Goal: Information Seeking & Learning: Check status

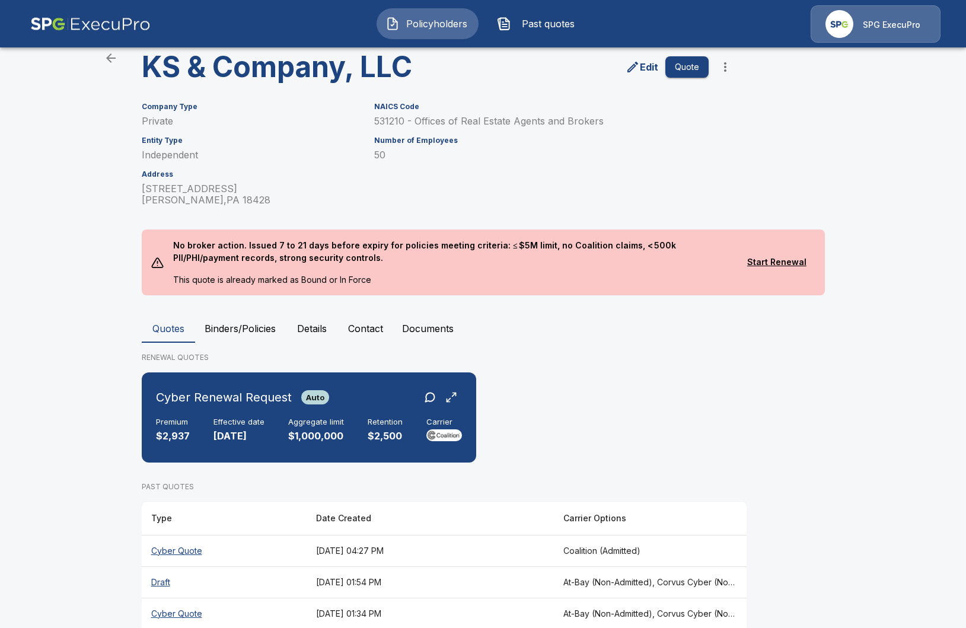
scroll to position [104, 0]
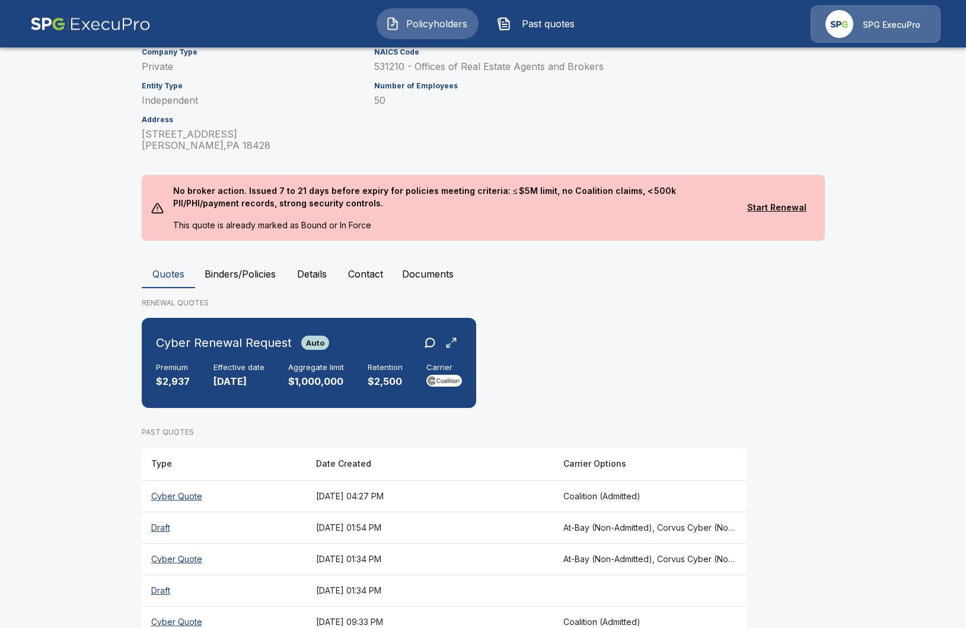
click at [230, 265] on button "Binders/Policies" at bounding box center [240, 274] width 90 height 28
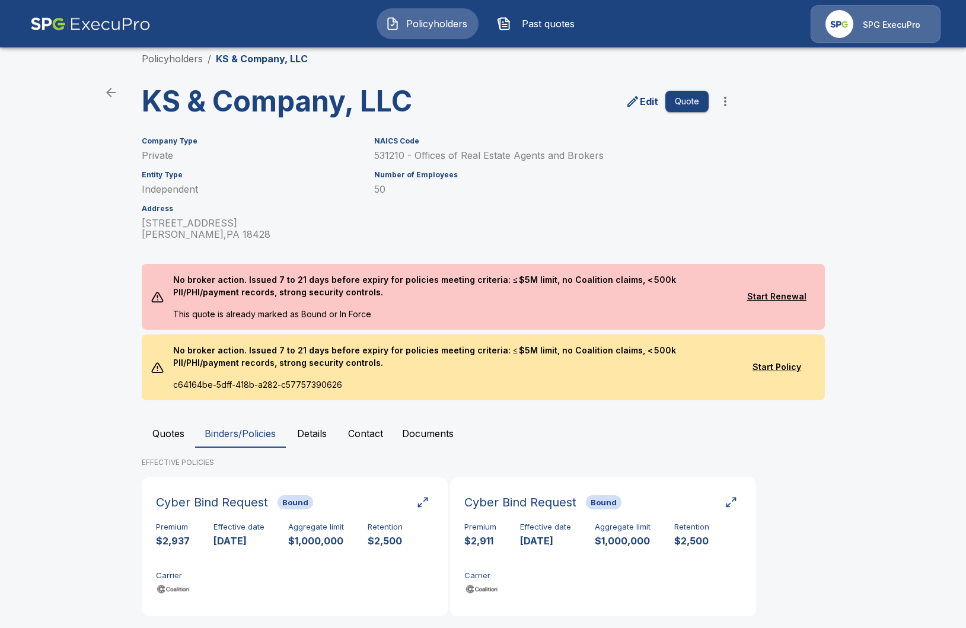
scroll to position [36, 0]
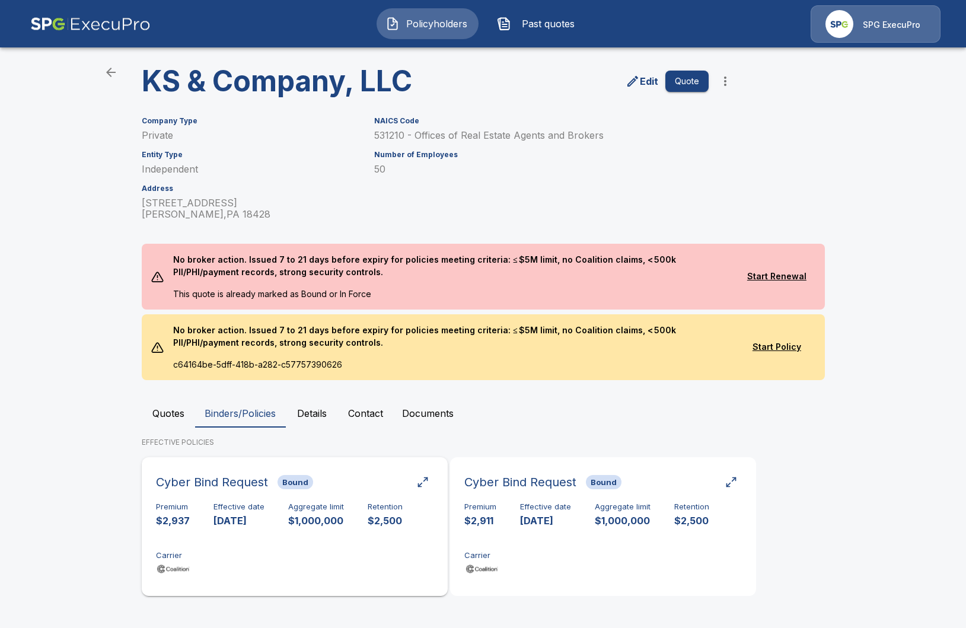
click at [268, 537] on div "Premium $2,937 Effective date 9/10/2025 Aggregate limit $1,000,000 Retention $2…" at bounding box center [295, 539] width 278 height 75
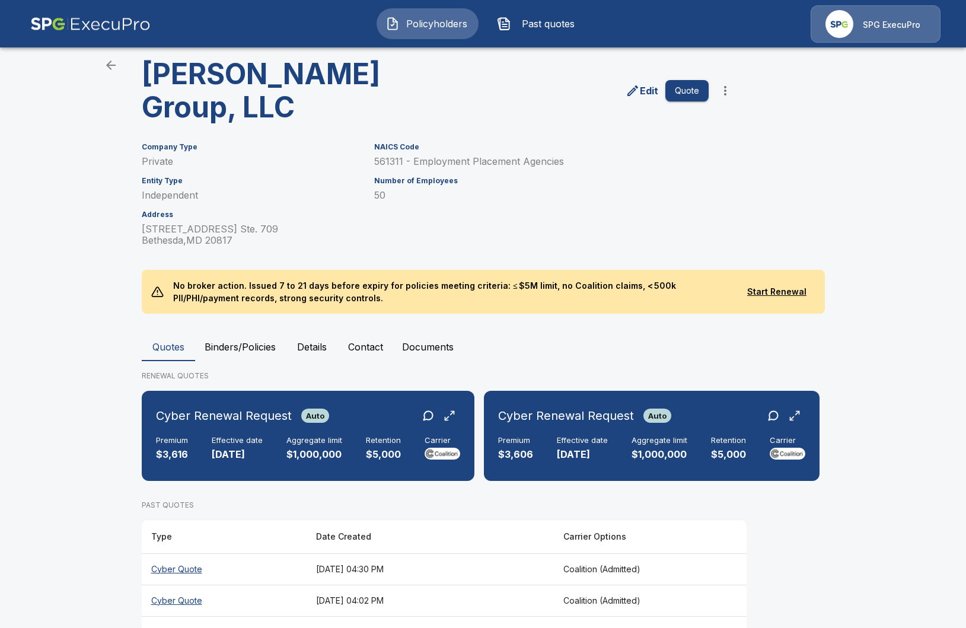
scroll to position [60, 0]
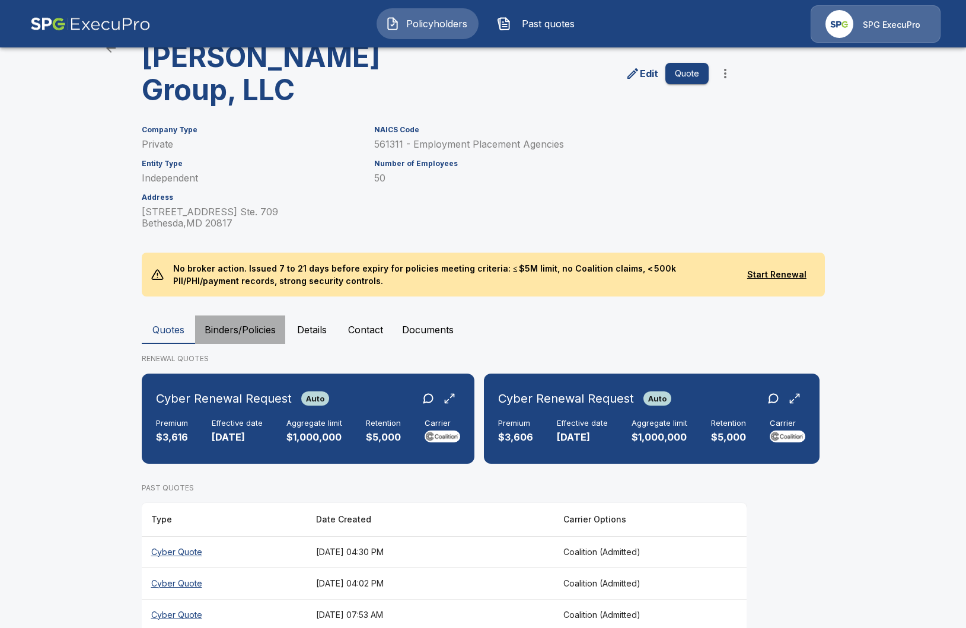
click at [271, 328] on button "Binders/Policies" at bounding box center [240, 330] width 90 height 28
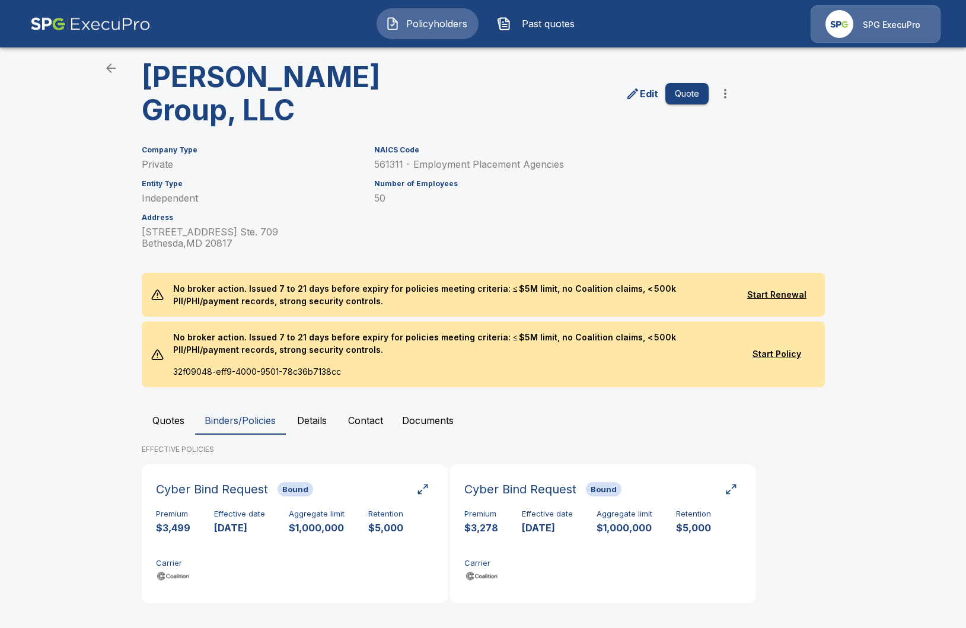
scroll to position [47, 0]
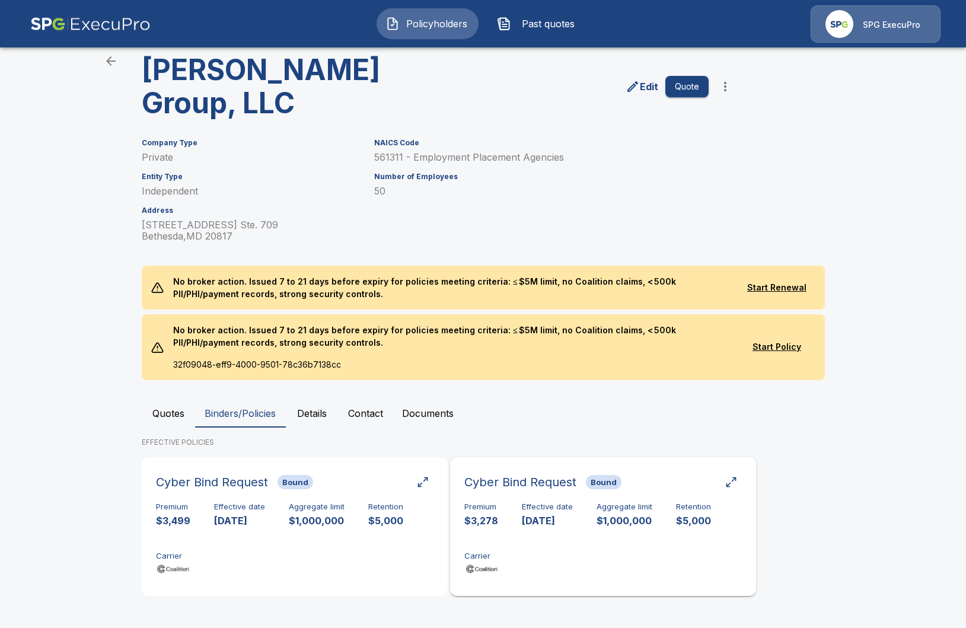
click at [576, 510] on div "Premium $3,278 Effective date 9/16/2025 Aggregate limit $1,000,000 Retention $5…" at bounding box center [603, 539] width 278 height 75
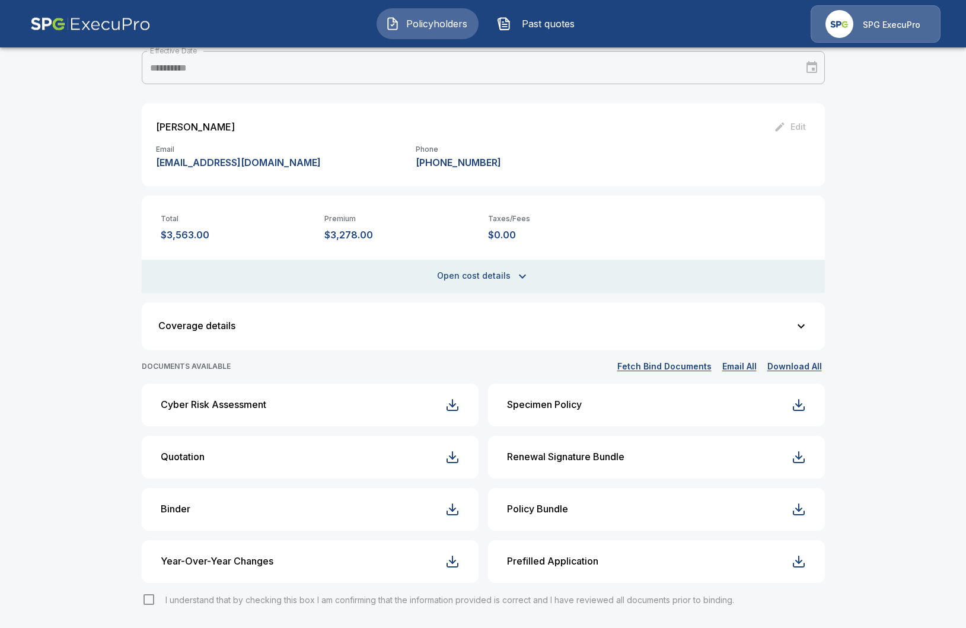
scroll to position [220, 0]
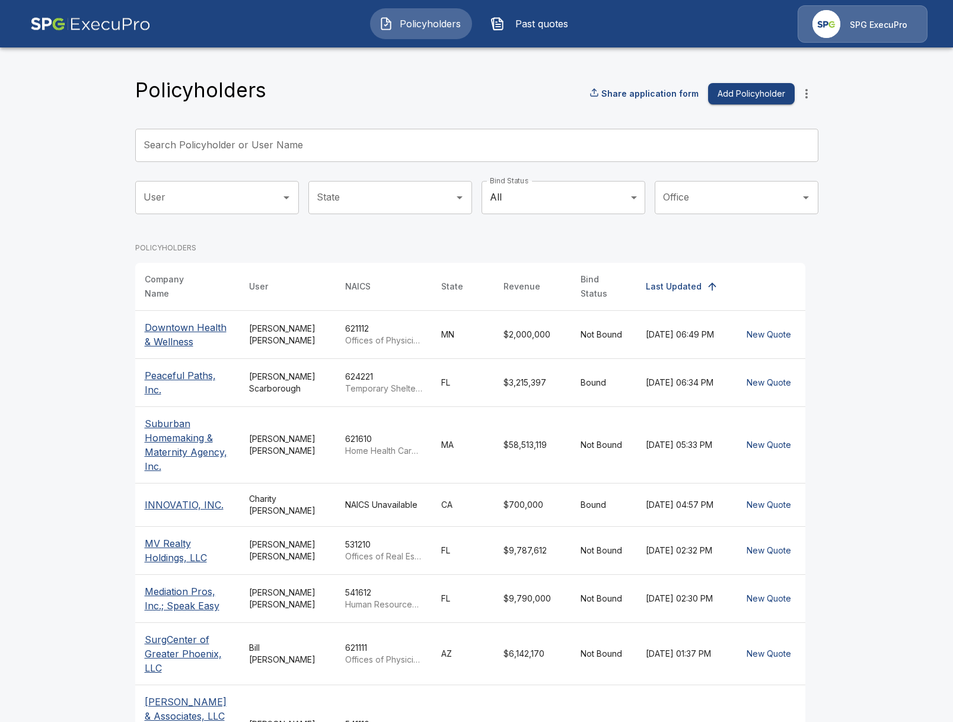
click at [180, 333] on p "Downtown Health & Wellness" at bounding box center [187, 334] width 85 height 28
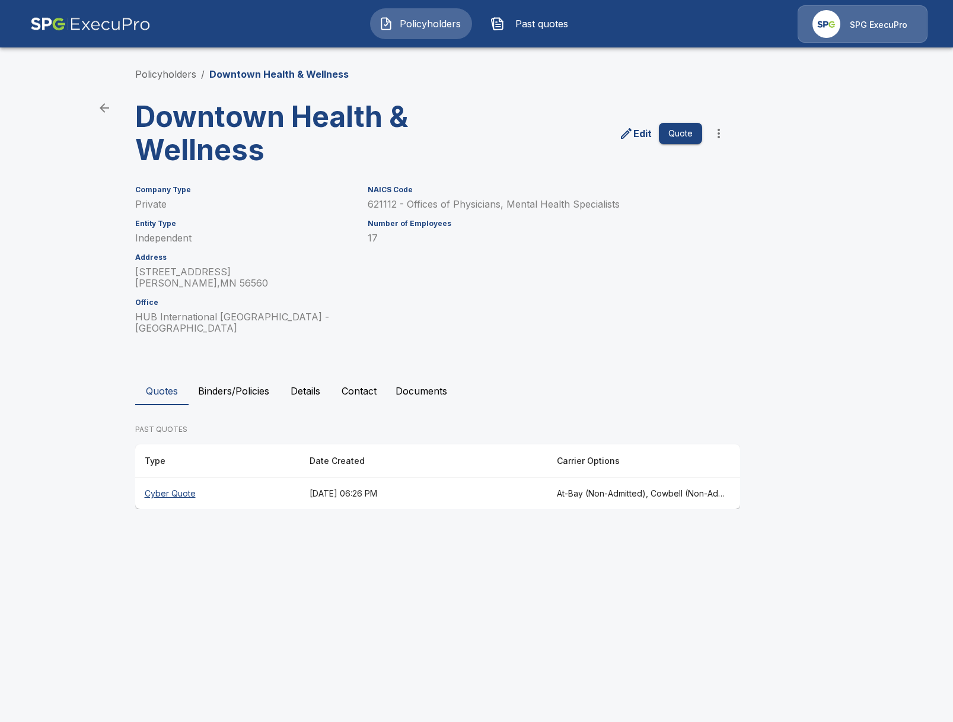
click at [263, 481] on th "Cyber Quote" at bounding box center [217, 493] width 165 height 31
click at [225, 377] on button "Binders/Policies" at bounding box center [234, 391] width 90 height 28
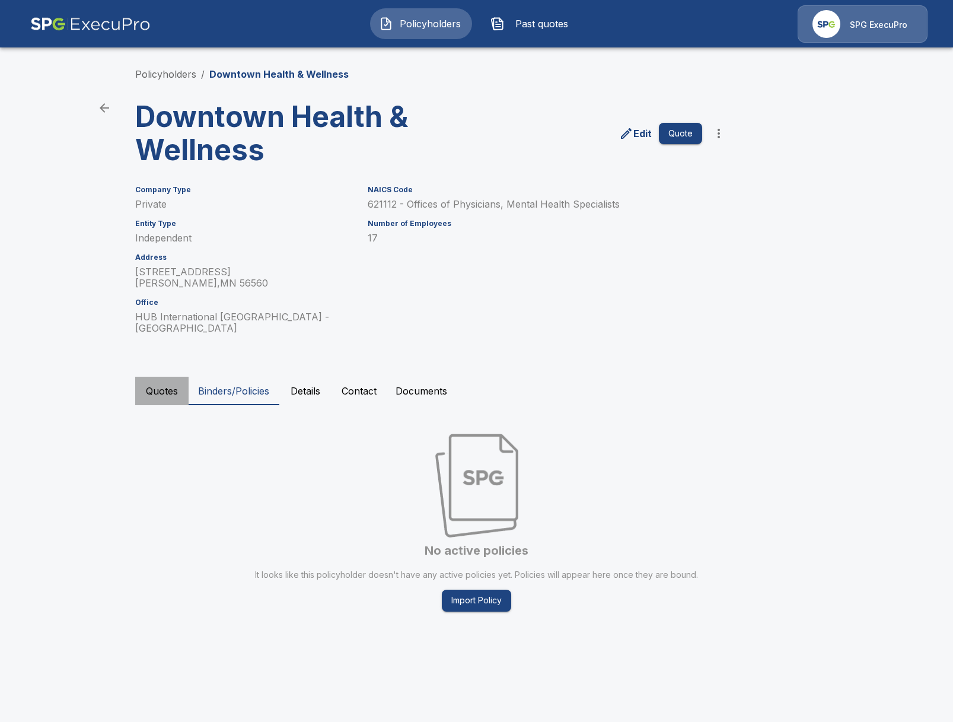
click at [161, 389] on button "Quotes" at bounding box center [161, 391] width 53 height 28
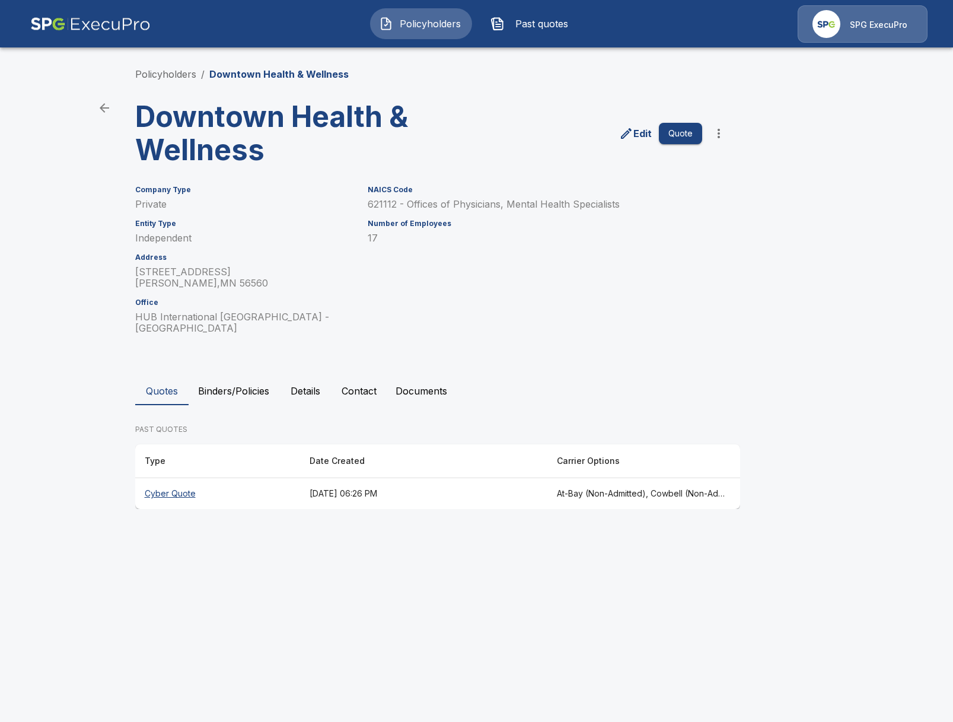
click at [165, 482] on th "Cyber Quote" at bounding box center [217, 493] width 165 height 31
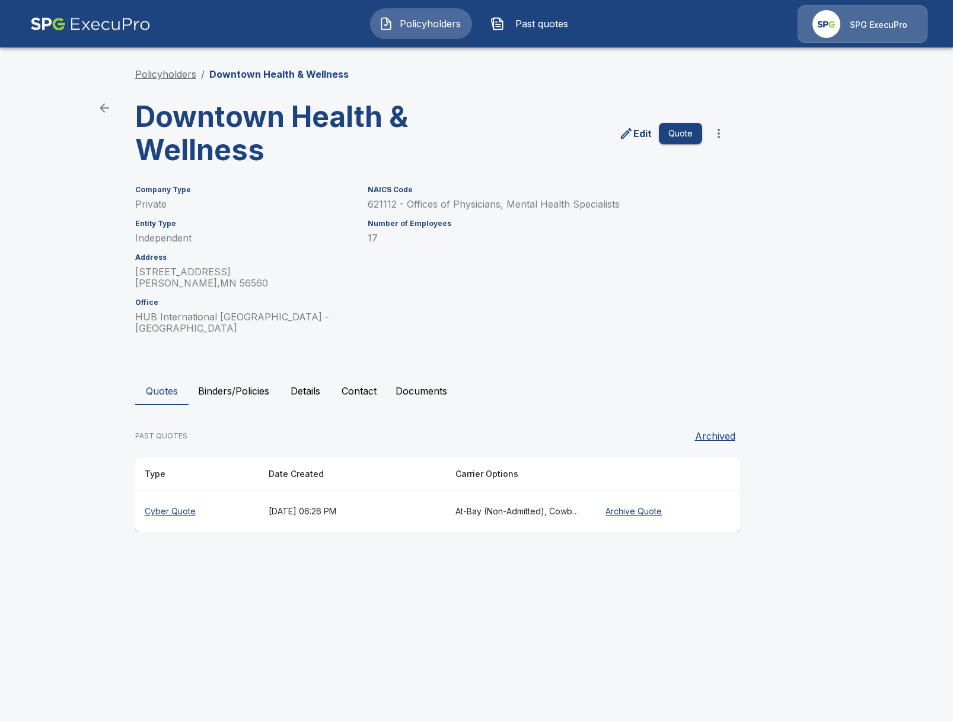
click at [160, 75] on link "Policyholders" at bounding box center [165, 74] width 61 height 12
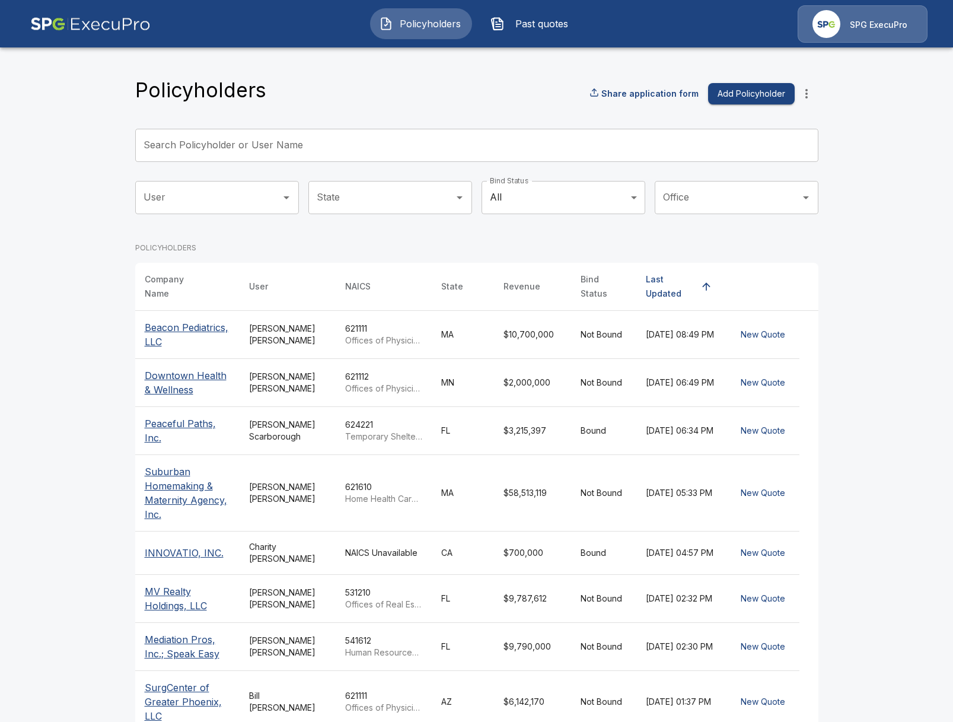
click at [106, 34] on img at bounding box center [90, 23] width 120 height 37
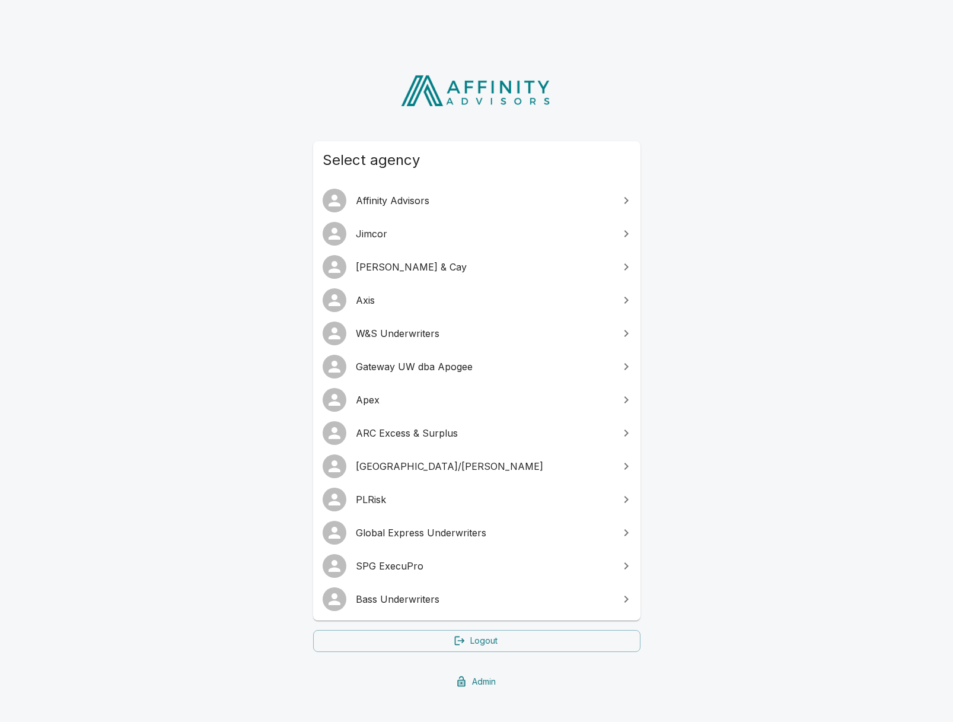
click at [385, 192] on link "Affinity Advisors" at bounding box center [476, 200] width 327 height 33
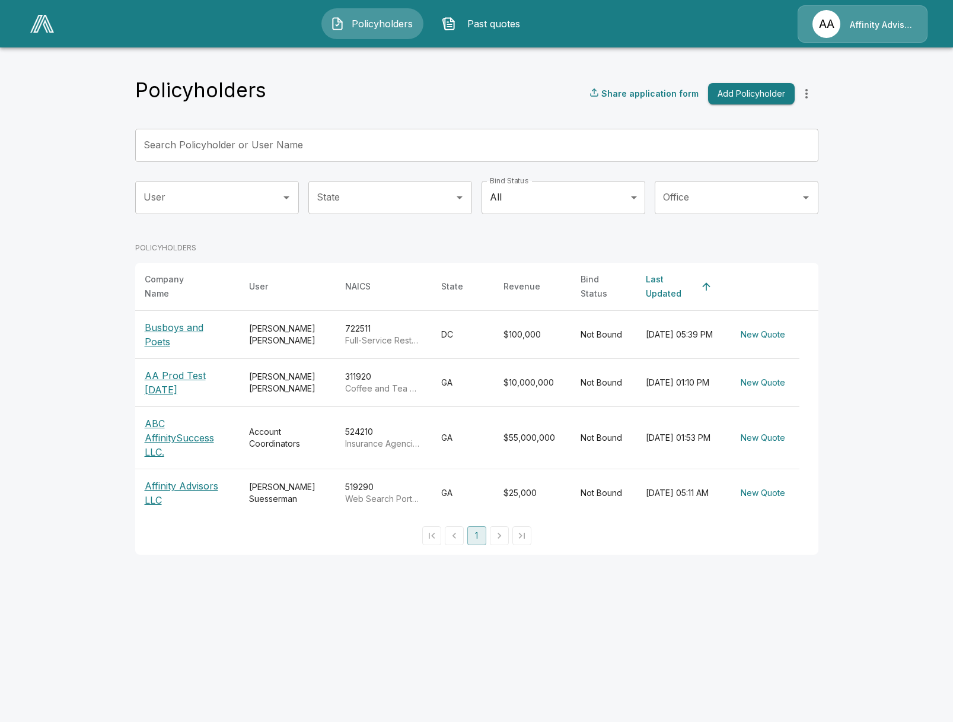
click at [247, 342] on td "Paola Daza" at bounding box center [288, 334] width 96 height 48
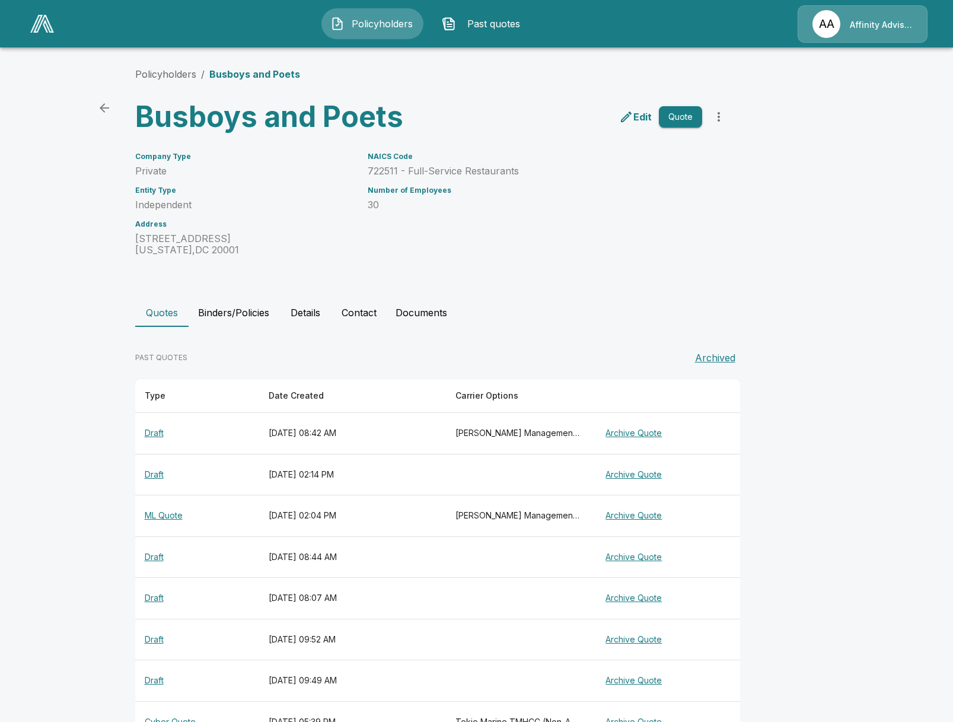
click at [472, 434] on th "[PERSON_NAME] Management Liability" at bounding box center [518, 434] width 145 height 42
click at [227, 313] on button "Binders/Policies" at bounding box center [234, 312] width 90 height 28
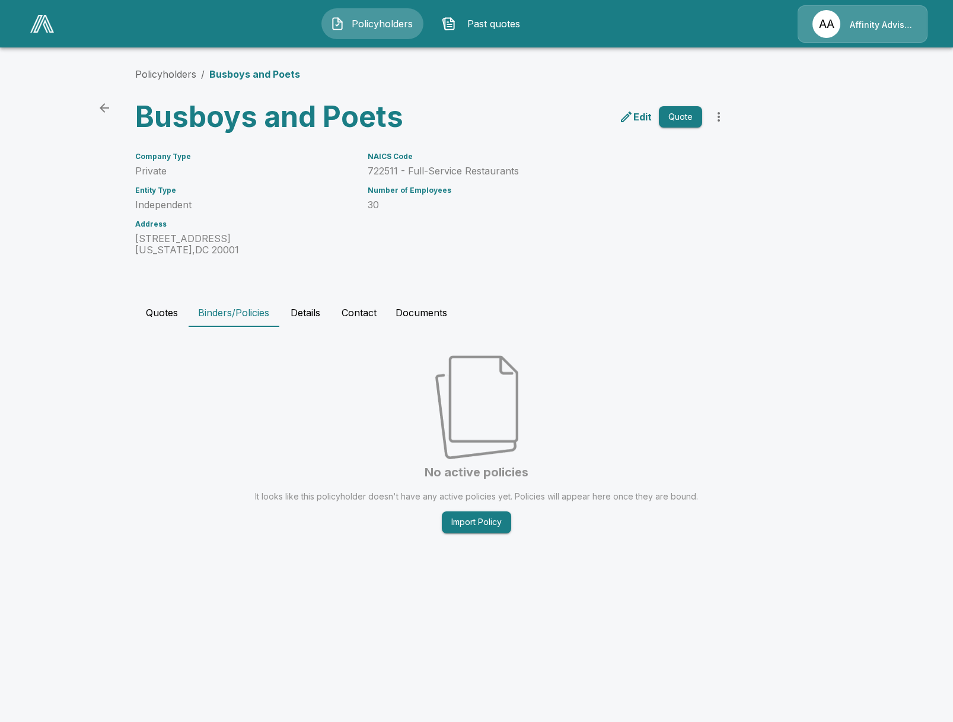
click at [154, 312] on button "Quotes" at bounding box center [161, 312] width 53 height 28
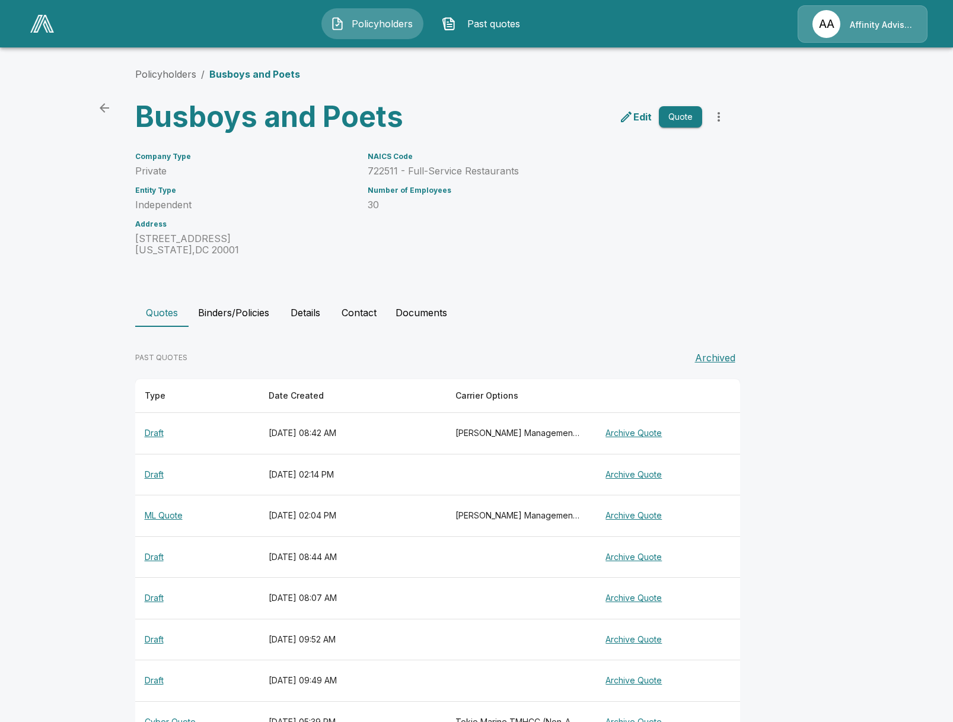
click at [310, 475] on th "July 9, 2025 at 02:14 PM" at bounding box center [352, 475] width 187 height 42
click at [206, 435] on th "Draft" at bounding box center [197, 434] width 125 height 42
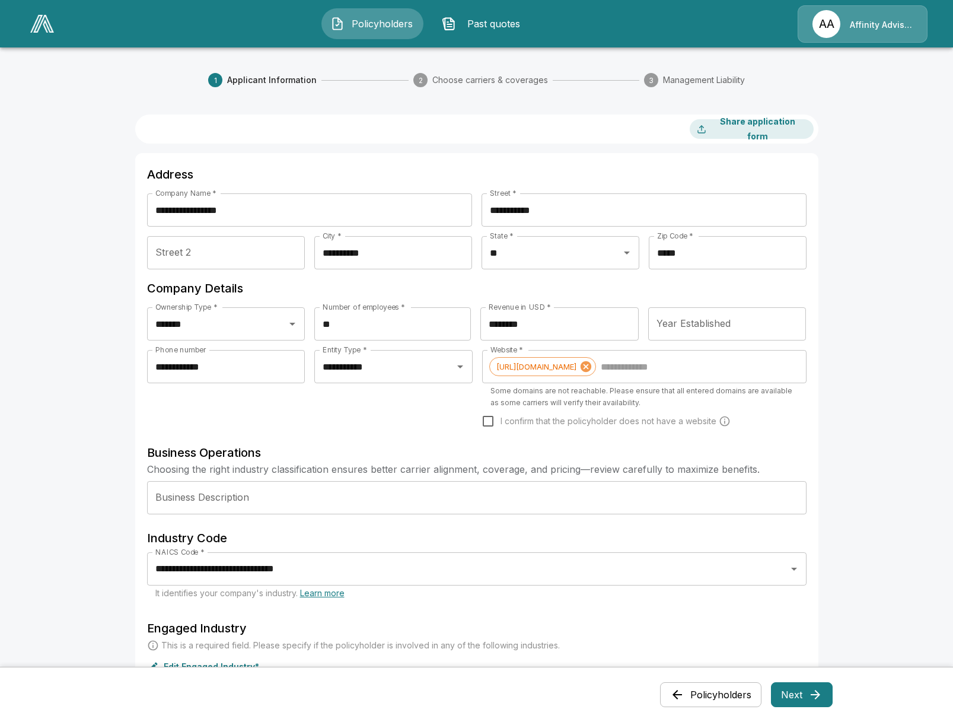
click at [43, 16] on img at bounding box center [42, 24] width 24 height 18
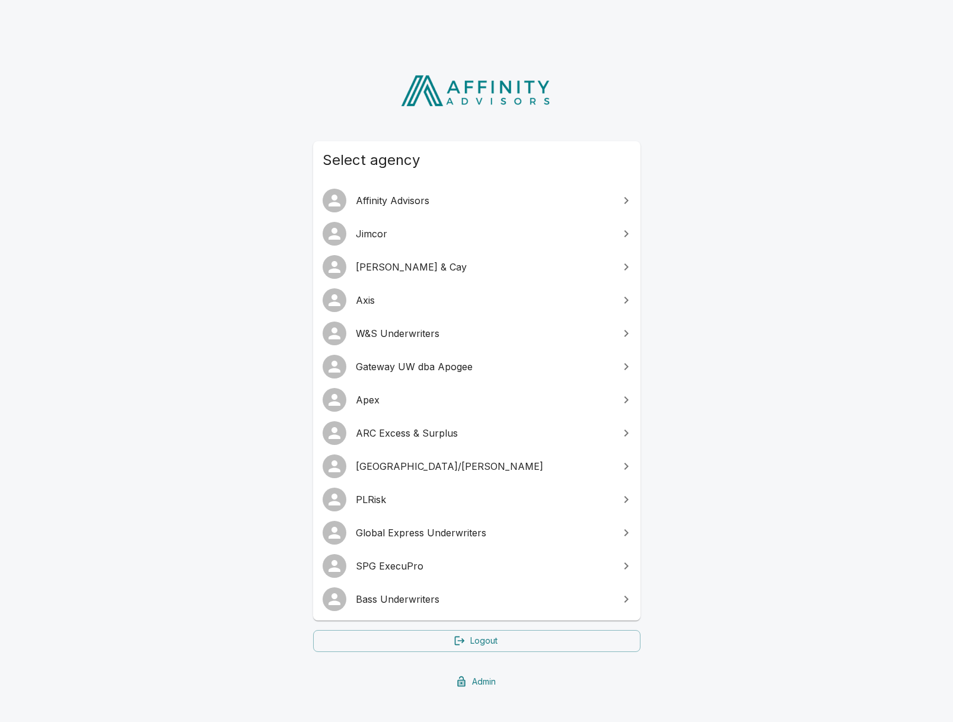
click at [402, 562] on span "SPG ExecuPro" at bounding box center [484, 566] width 256 height 14
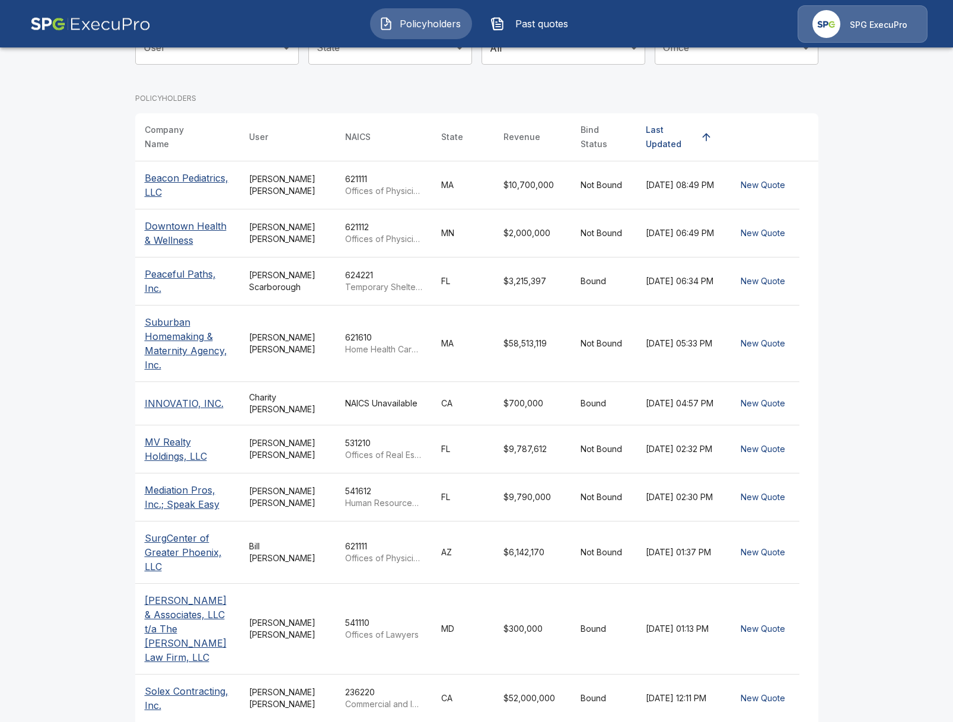
scroll to position [186, 0]
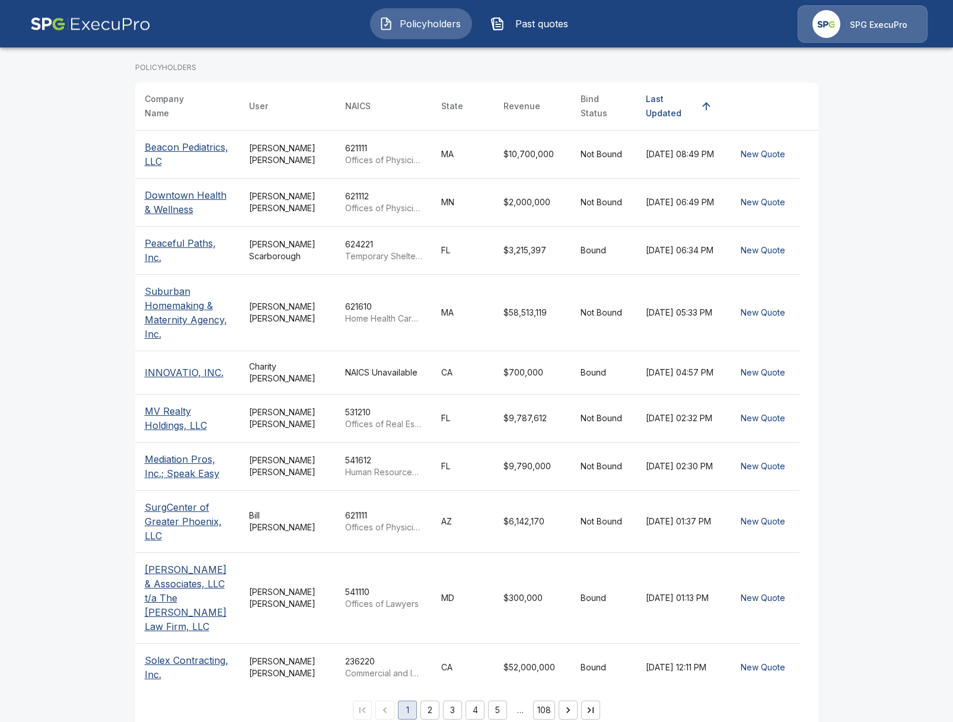
click at [305, 365] on div "[PERSON_NAME]" at bounding box center [287, 373] width 77 height 24
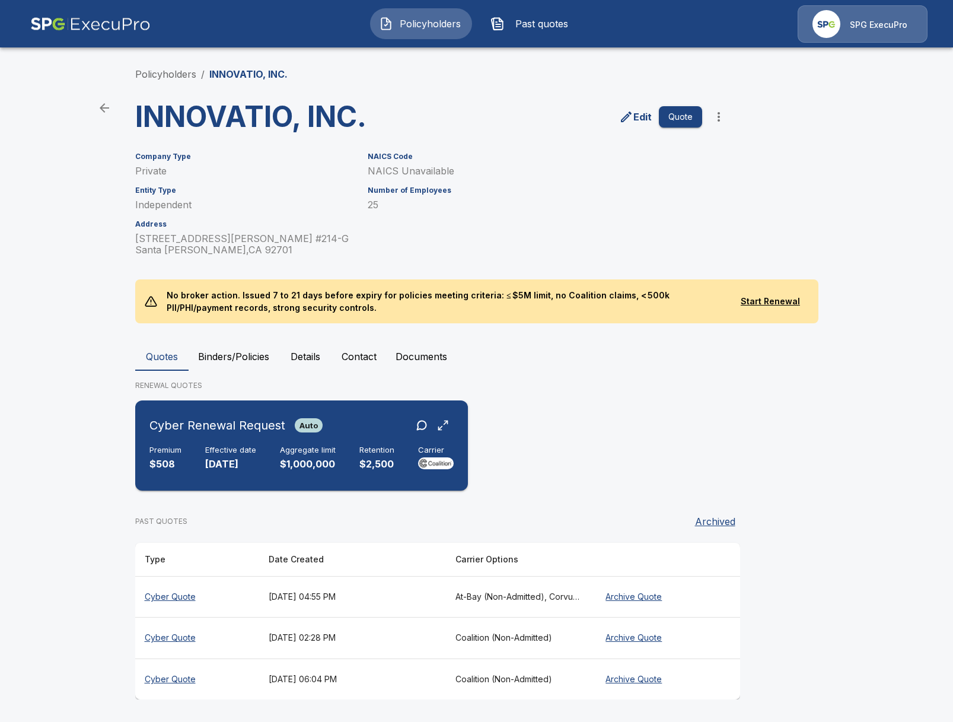
click at [285, 432] on div "Cyber Renewal Request Auto" at bounding box center [235, 425] width 173 height 21
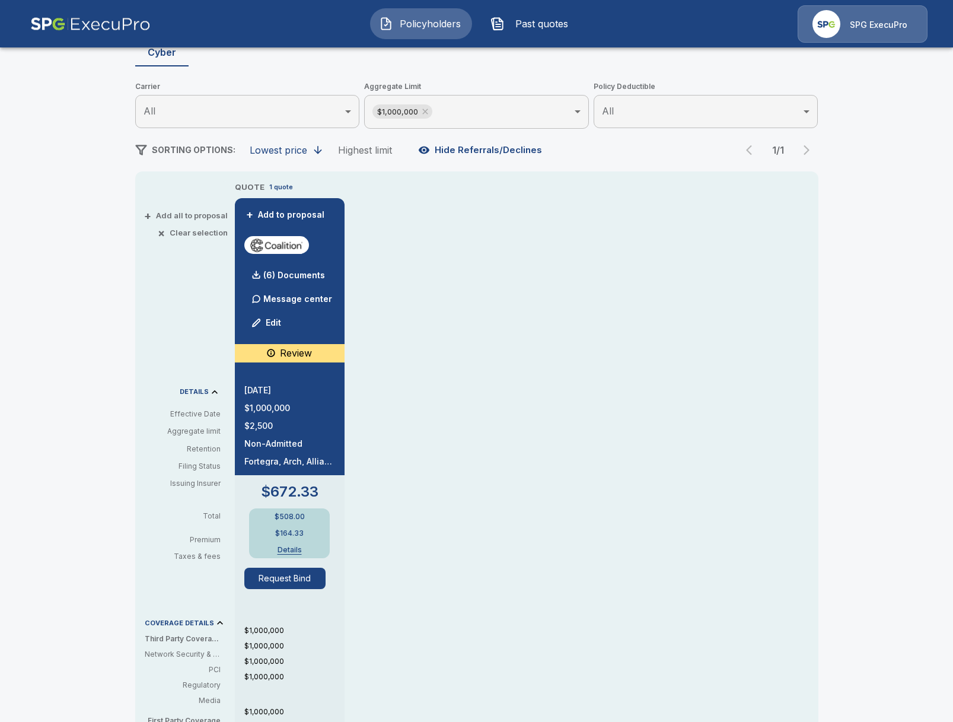
scroll to position [84, 0]
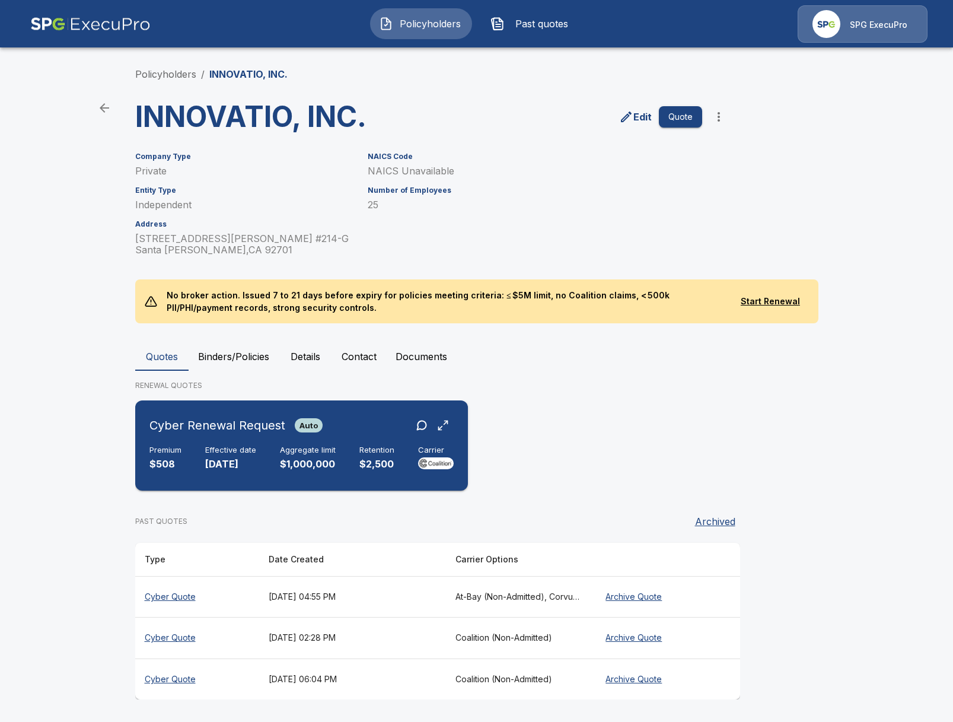
click at [272, 433] on h6 "Cyber Renewal Request" at bounding box center [217, 425] width 136 height 19
click at [156, 470] on p "$508" at bounding box center [165, 464] width 32 height 14
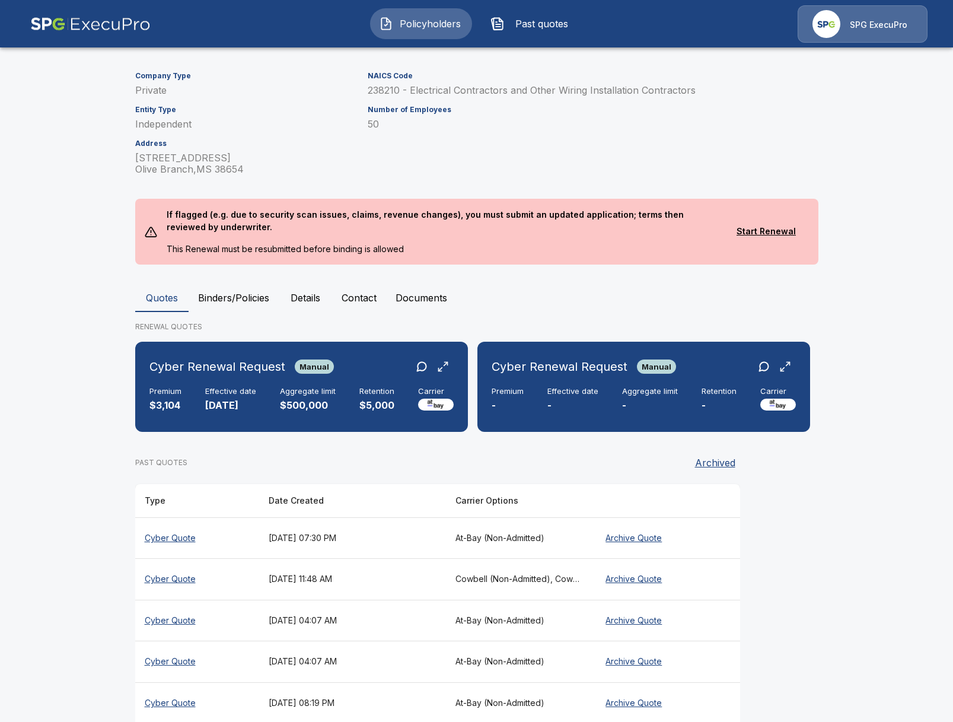
scroll to position [116, 0]
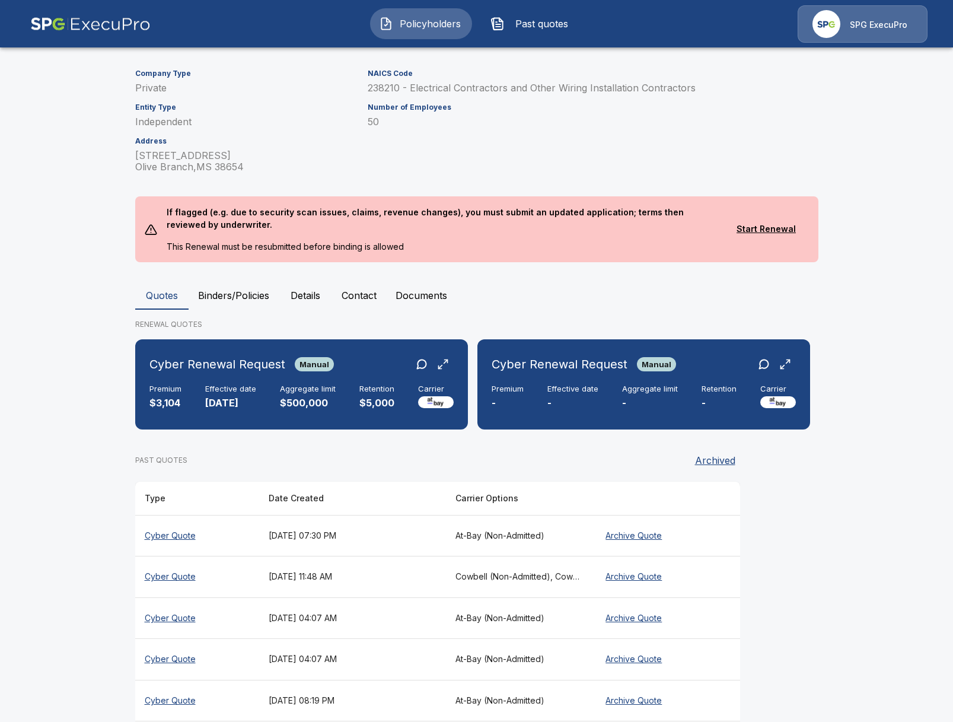
click at [316, 533] on th "[DATE] 07:30 PM" at bounding box center [352, 536] width 187 height 42
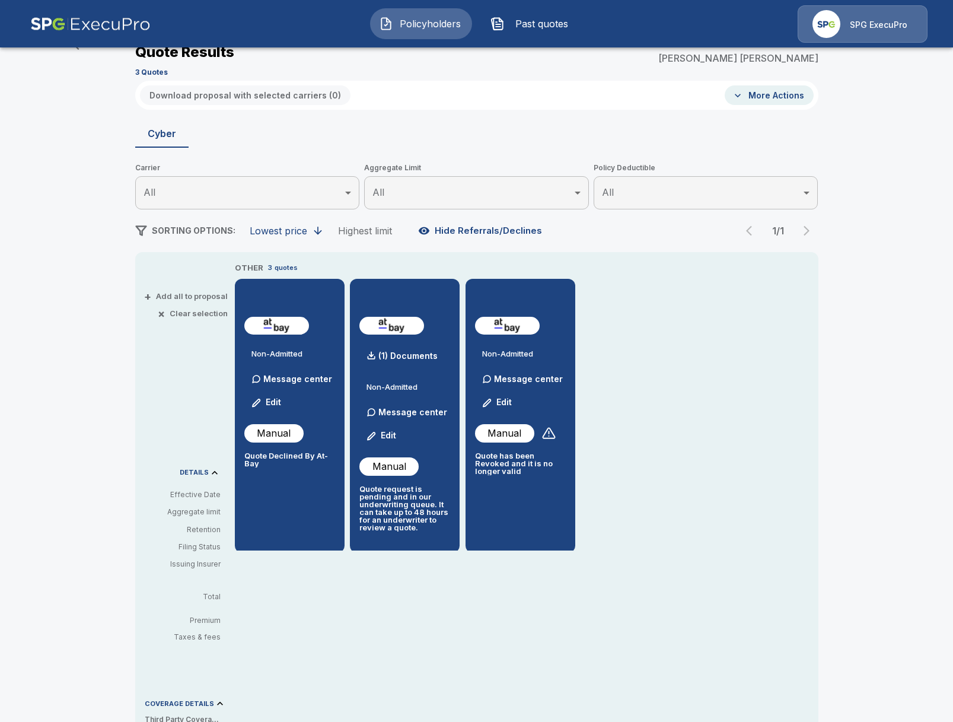
scroll to position [116, 0]
